Goal: Navigation & Orientation: Find specific page/section

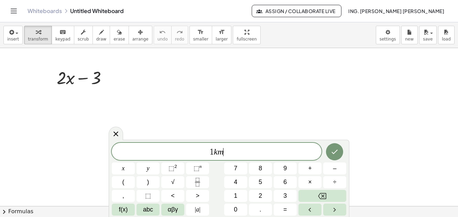
click at [185, 118] on div at bounding box center [229, 206] width 458 height 317
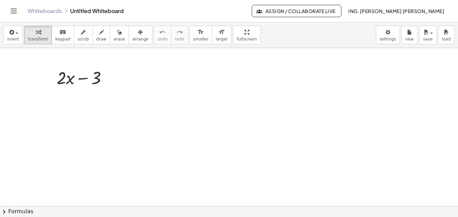
click at [206, 113] on div at bounding box center [229, 206] width 458 height 317
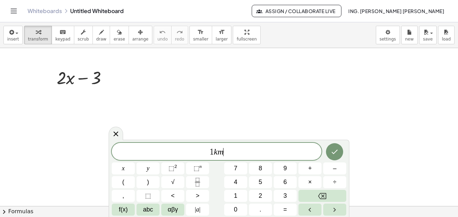
click at [352, 139] on div at bounding box center [229, 206] width 458 height 317
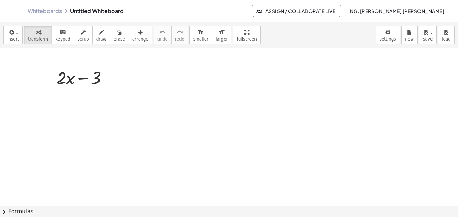
click at [124, 124] on div at bounding box center [229, 206] width 458 height 317
drag, startPoint x: 127, startPoint y: 121, endPoint x: 113, endPoint y: 116, distance: 14.7
click at [113, 116] on div at bounding box center [229, 206] width 458 height 317
drag, startPoint x: 139, startPoint y: 90, endPoint x: 120, endPoint y: 61, distance: 34.0
click at [120, 61] on div at bounding box center [229, 206] width 458 height 317
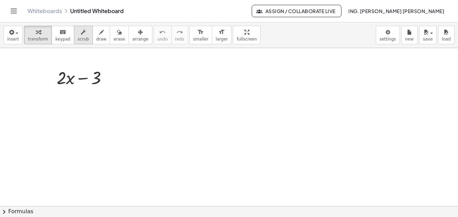
click at [78, 40] on span "scrub" at bounding box center [83, 39] width 11 height 5
drag, startPoint x: 457, startPoint y: 11, endPoint x: 440, endPoint y: 12, distance: 16.9
click at [440, 12] on header "Whiteboards Untitled Whiteboard Assign / Collaborate Live ING. [PERSON_NAME] [P…" at bounding box center [229, 11] width 458 height 22
